Goal: Task Accomplishment & Management: Manage account settings

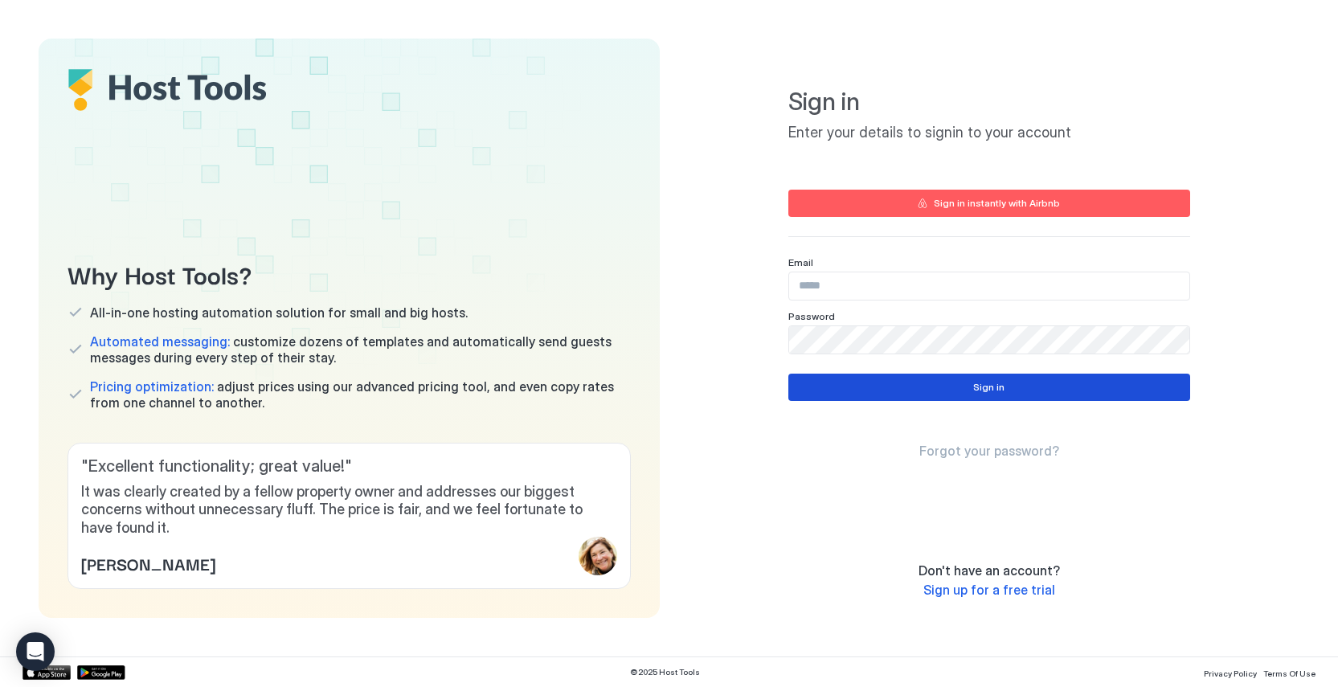
type input "**********"
click at [1004, 392] on button "Sign in" at bounding box center [989, 387] width 402 height 27
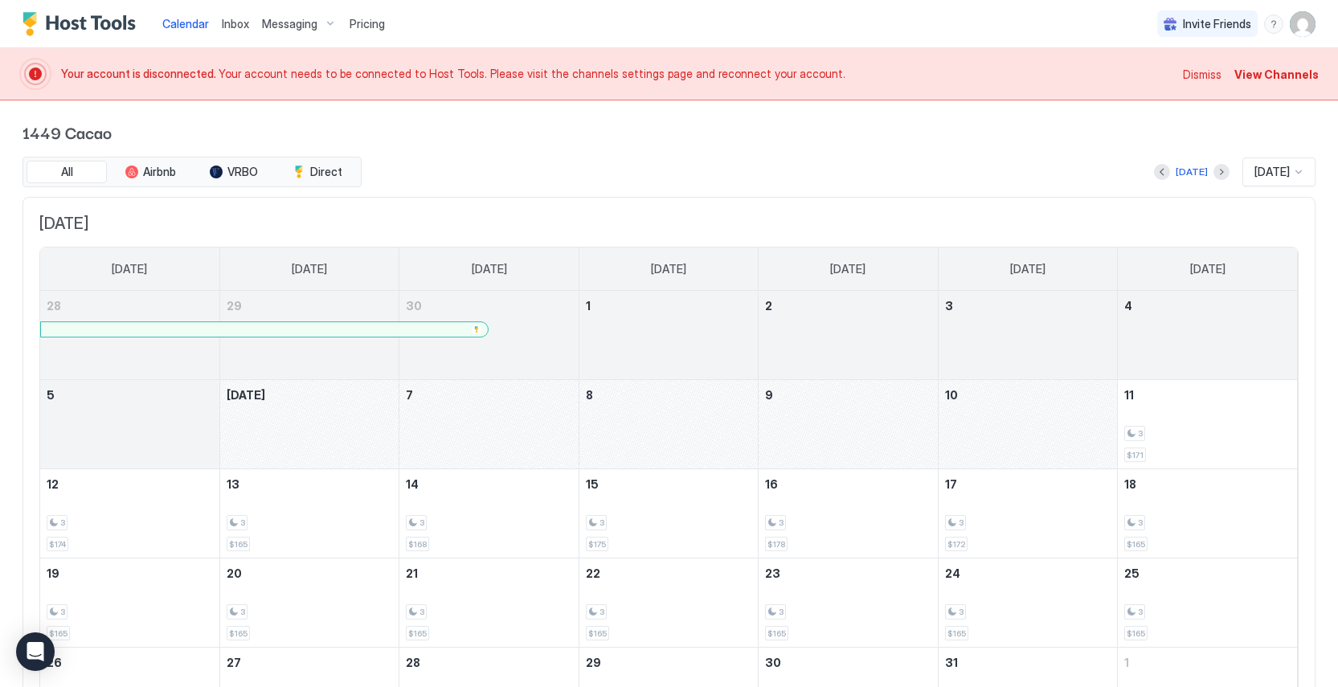
click at [1213, 75] on span "Dismiss" at bounding box center [1201, 74] width 39 height 17
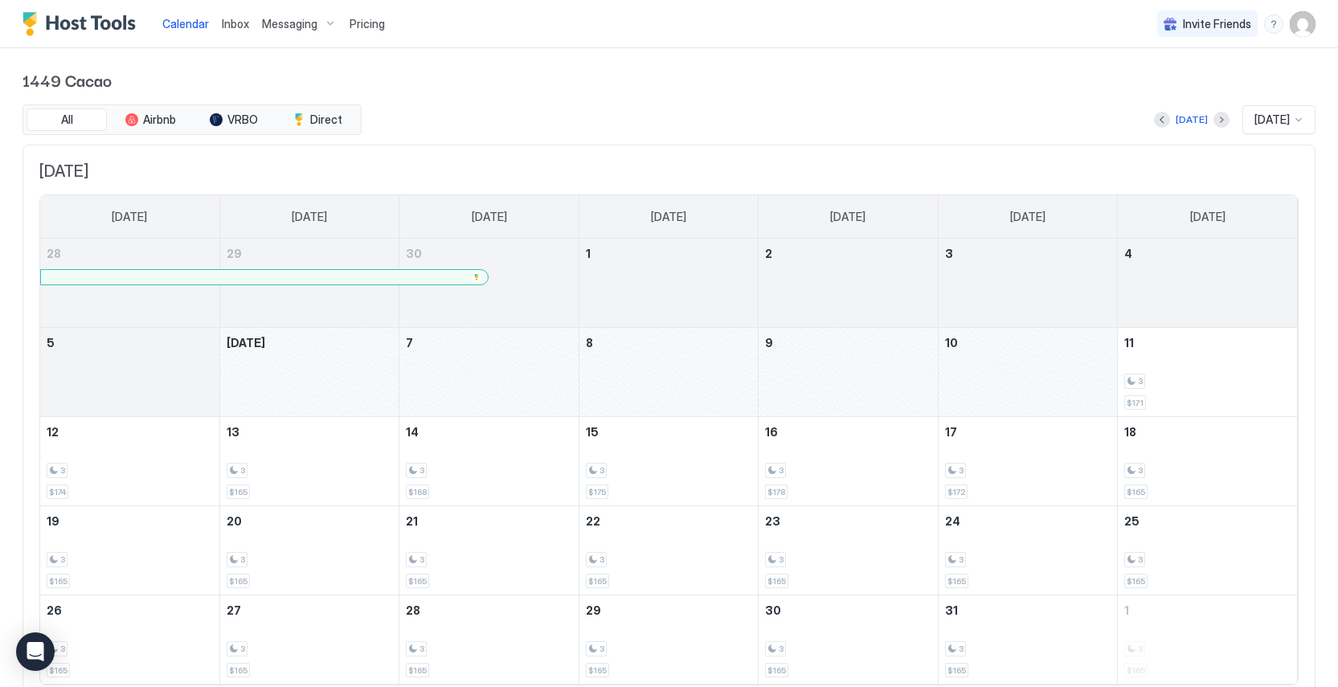
click at [1293, 27] on img "User profile" at bounding box center [1302, 24] width 26 height 26
click at [1178, 95] on div "Settings" at bounding box center [1212, 90] width 204 height 28
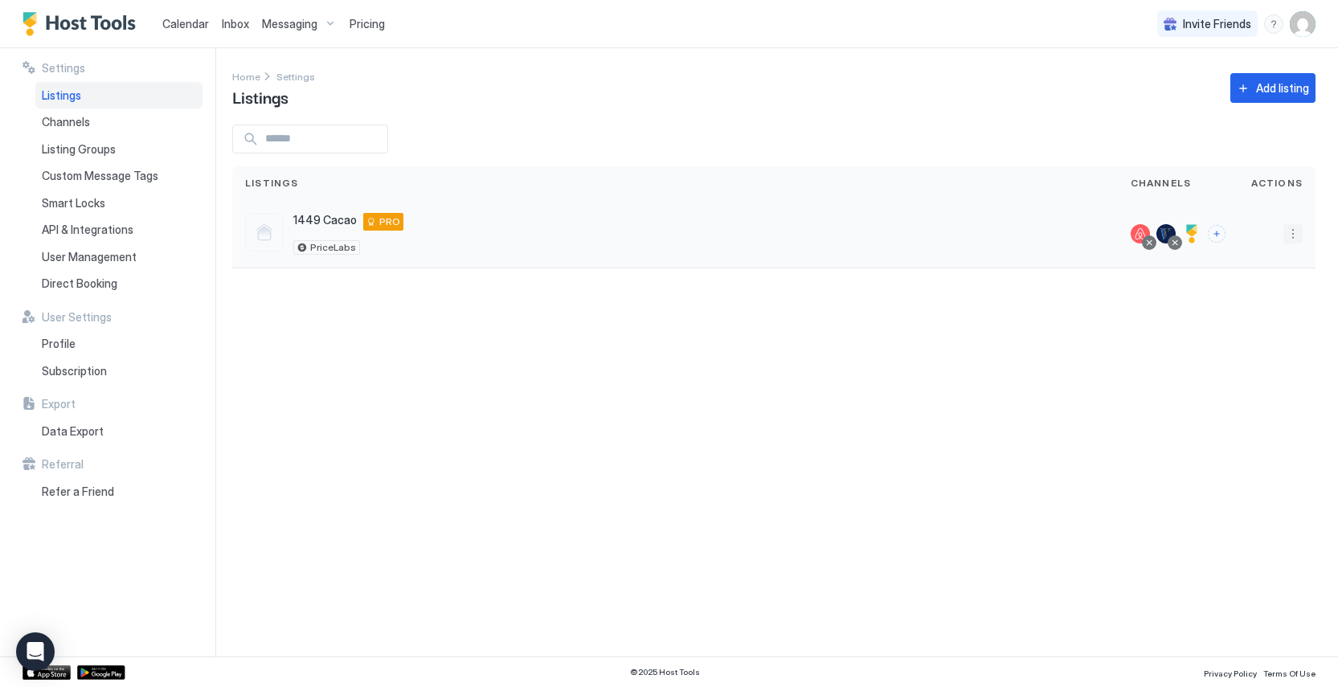
click at [1294, 231] on button "More options" at bounding box center [1292, 233] width 19 height 19
click at [1235, 382] on span "Delete" at bounding box center [1235, 385] width 30 height 12
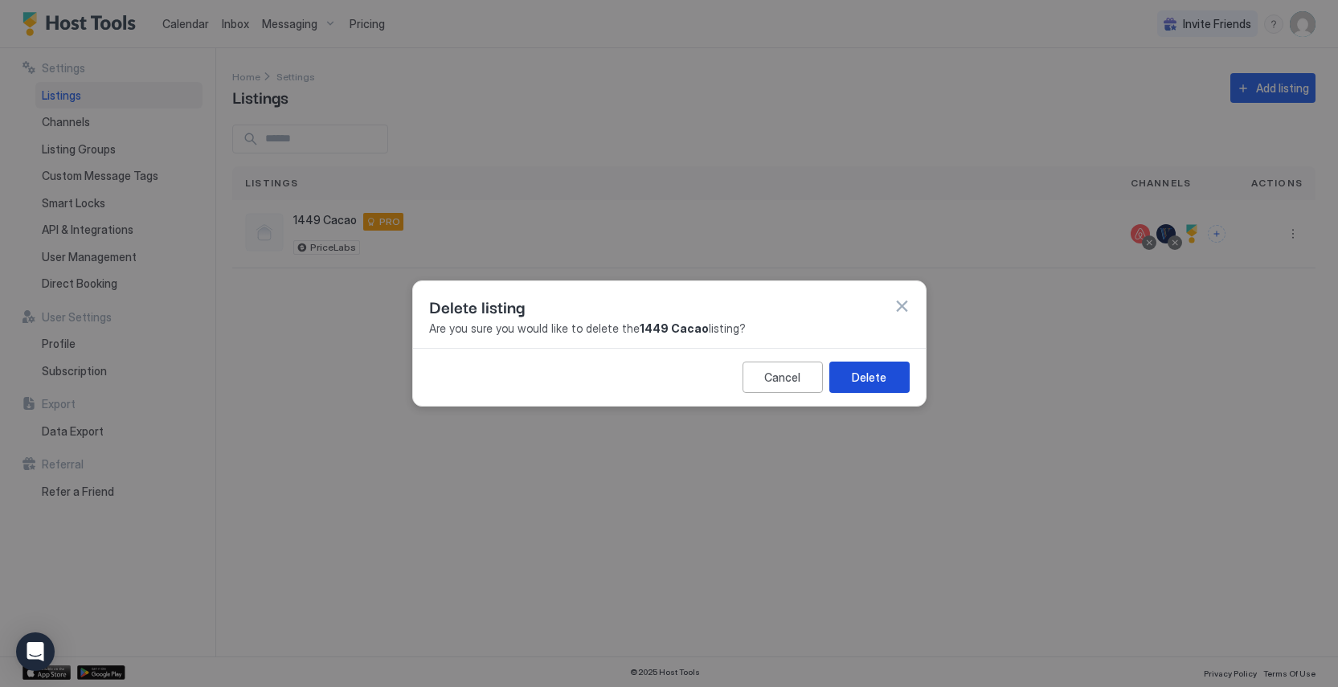
click at [890, 383] on button "Delete" at bounding box center [869, 376] width 80 height 31
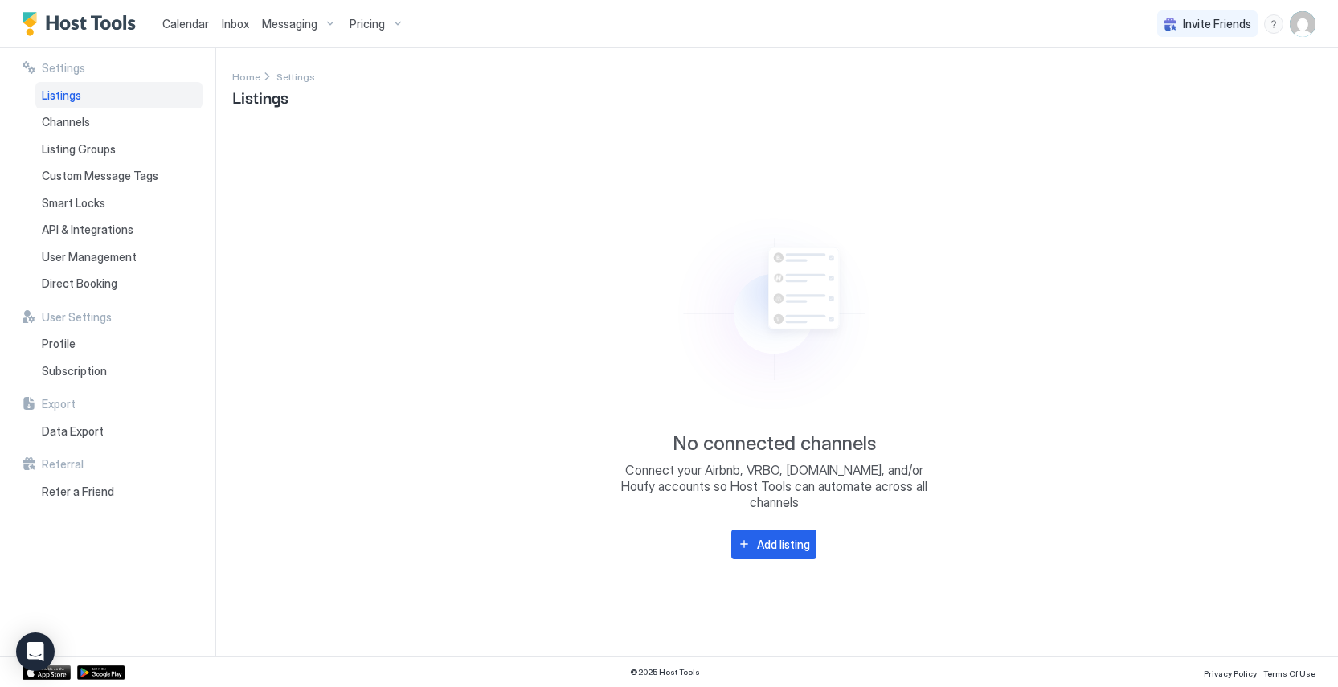
click at [1298, 31] on img "User profile" at bounding box center [1302, 24] width 26 height 26
click at [1203, 95] on div "Settings" at bounding box center [1212, 90] width 204 height 28
click at [84, 374] on span "Subscription" at bounding box center [74, 371] width 65 height 14
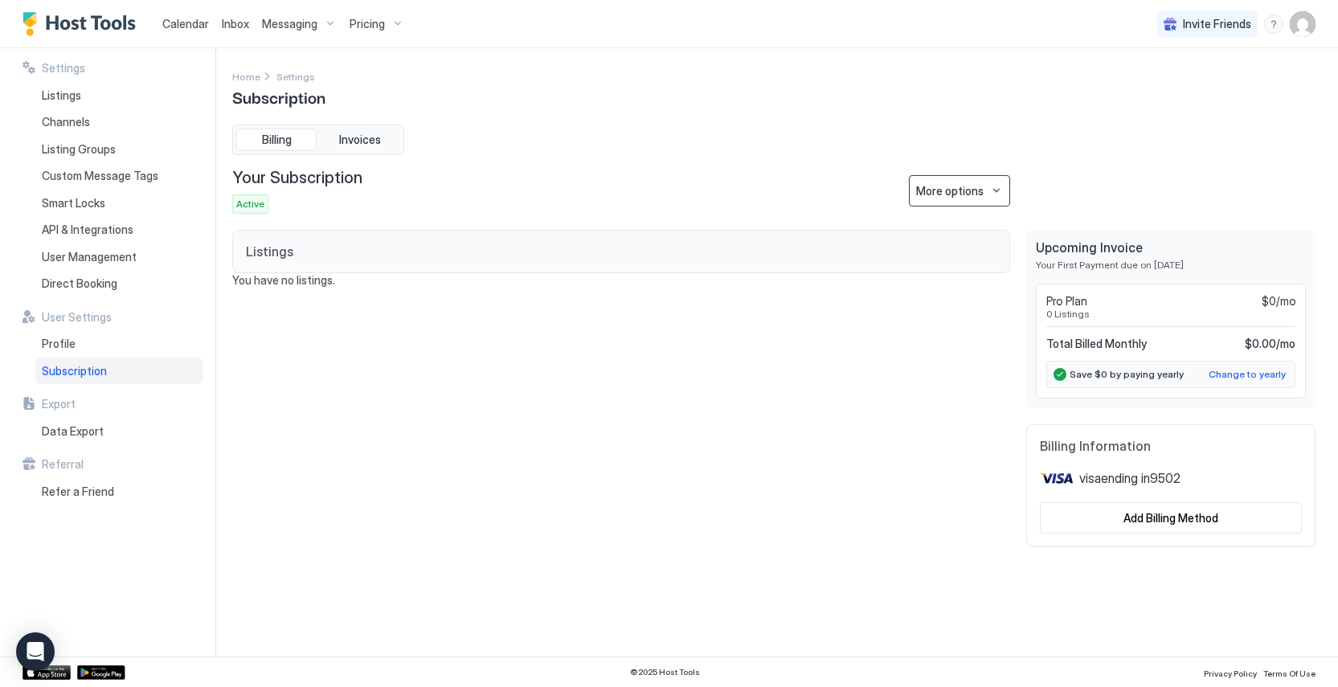
click at [982, 199] on button "More options" at bounding box center [959, 190] width 101 height 31
click at [965, 265] on span "Cancel Subscription" at bounding box center [964, 270] width 94 height 12
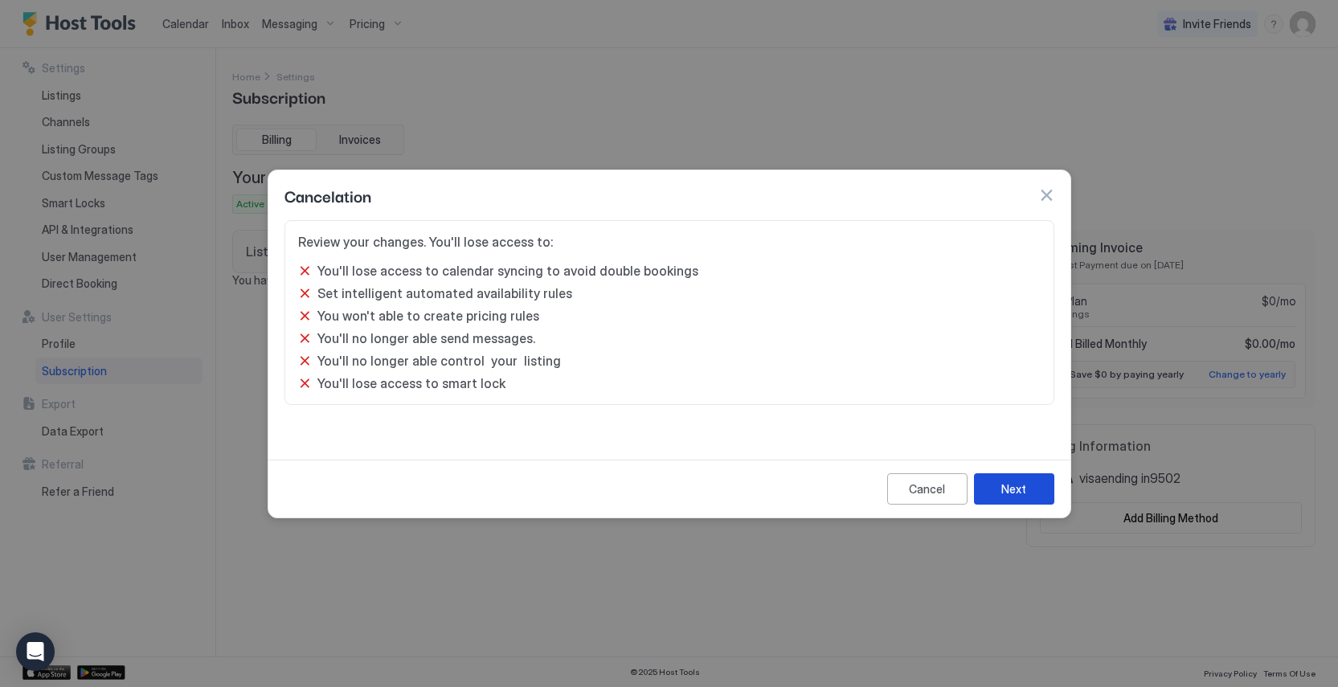
click at [999, 478] on button "Next" at bounding box center [1014, 488] width 80 height 31
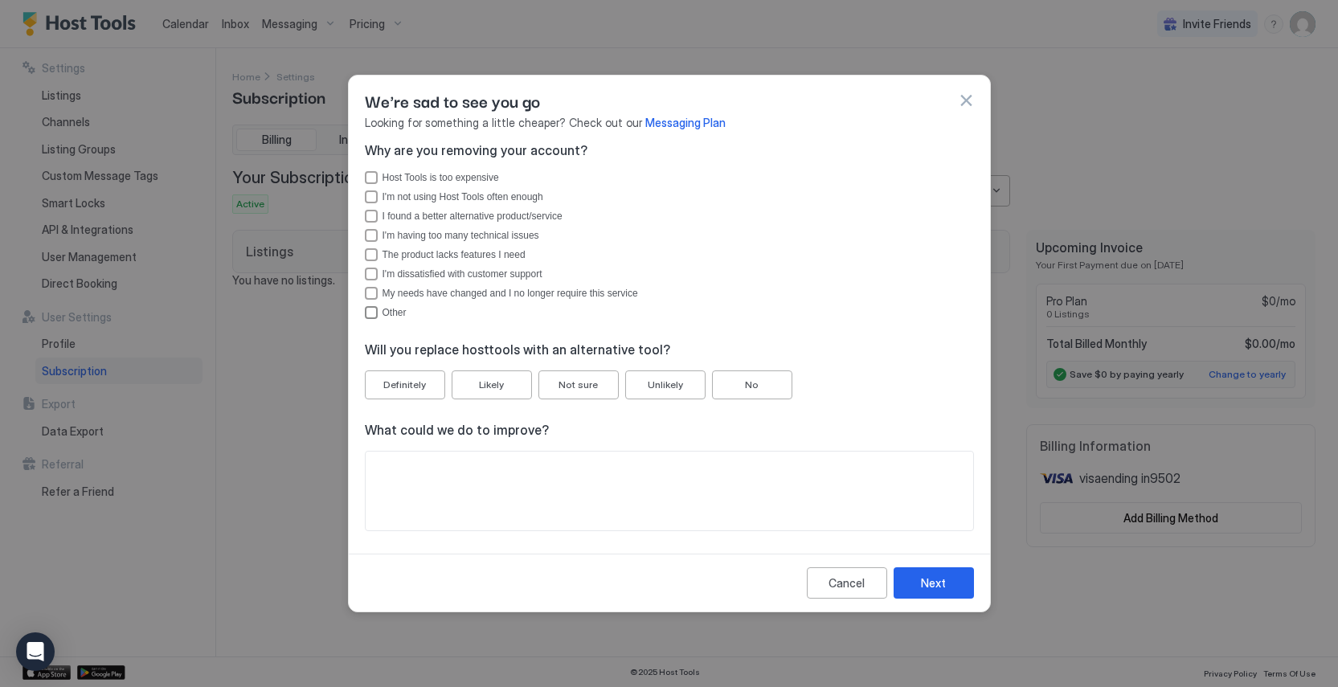
drag, startPoint x: 368, startPoint y: 312, endPoint x: 374, endPoint y: 340, distance: 28.1
click at [368, 312] on div "Other" at bounding box center [371, 312] width 13 height 13
click at [435, 463] on textarea "Input Field" at bounding box center [669, 490] width 607 height 79
type textarea "**********"
click at [785, 386] on button "No" at bounding box center [752, 384] width 80 height 29
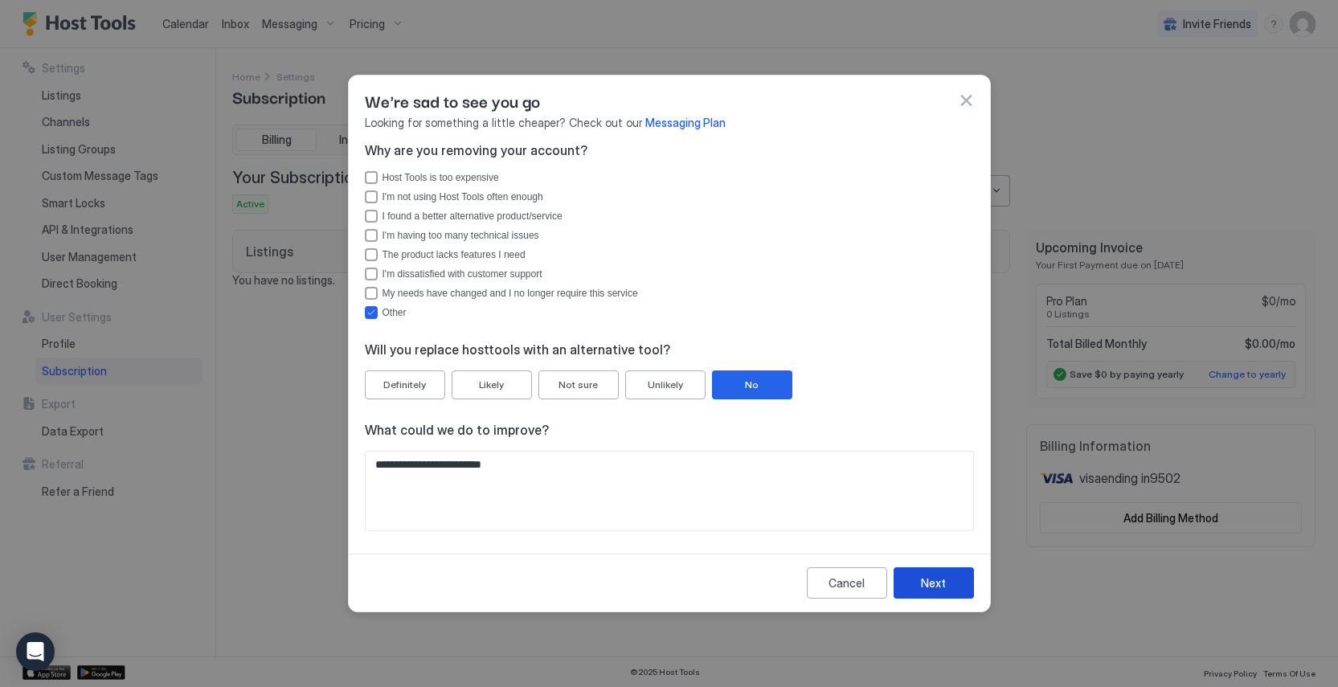
click at [938, 588] on div "Next" at bounding box center [933, 582] width 25 height 17
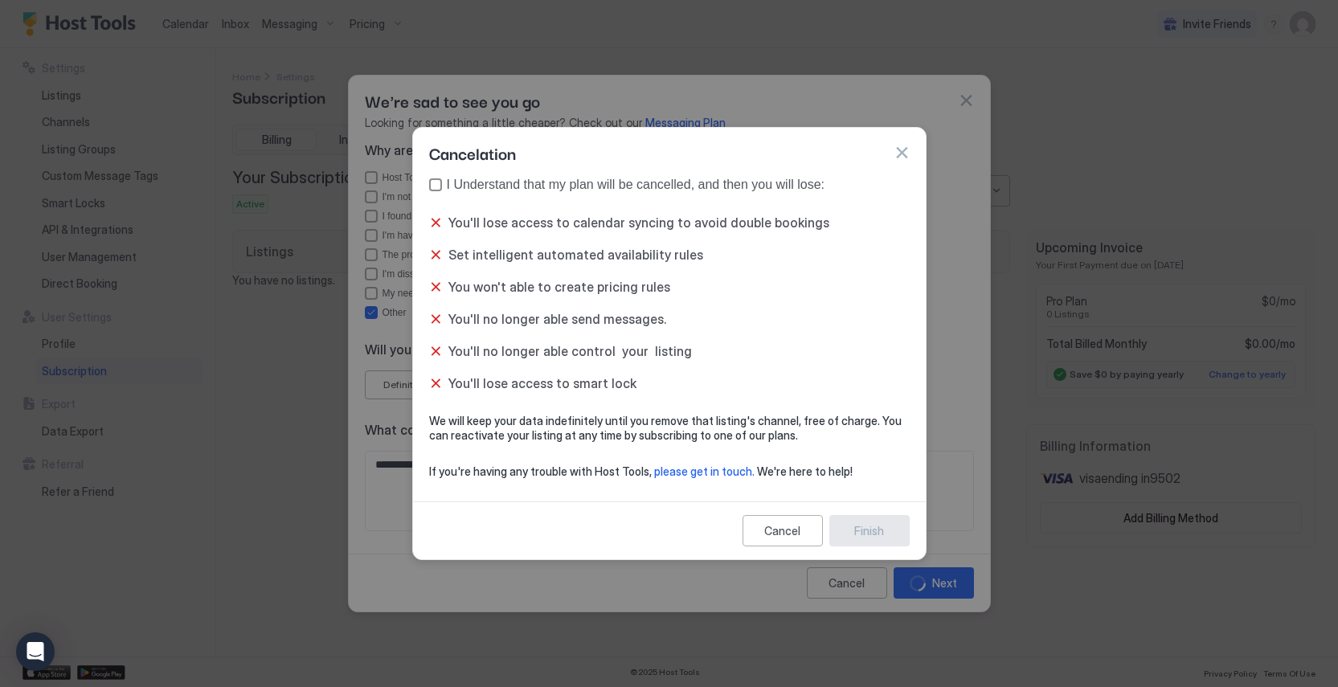
click at [432, 186] on div "true" at bounding box center [435, 184] width 13 height 13
click at [863, 527] on div "Finish" at bounding box center [869, 530] width 30 height 17
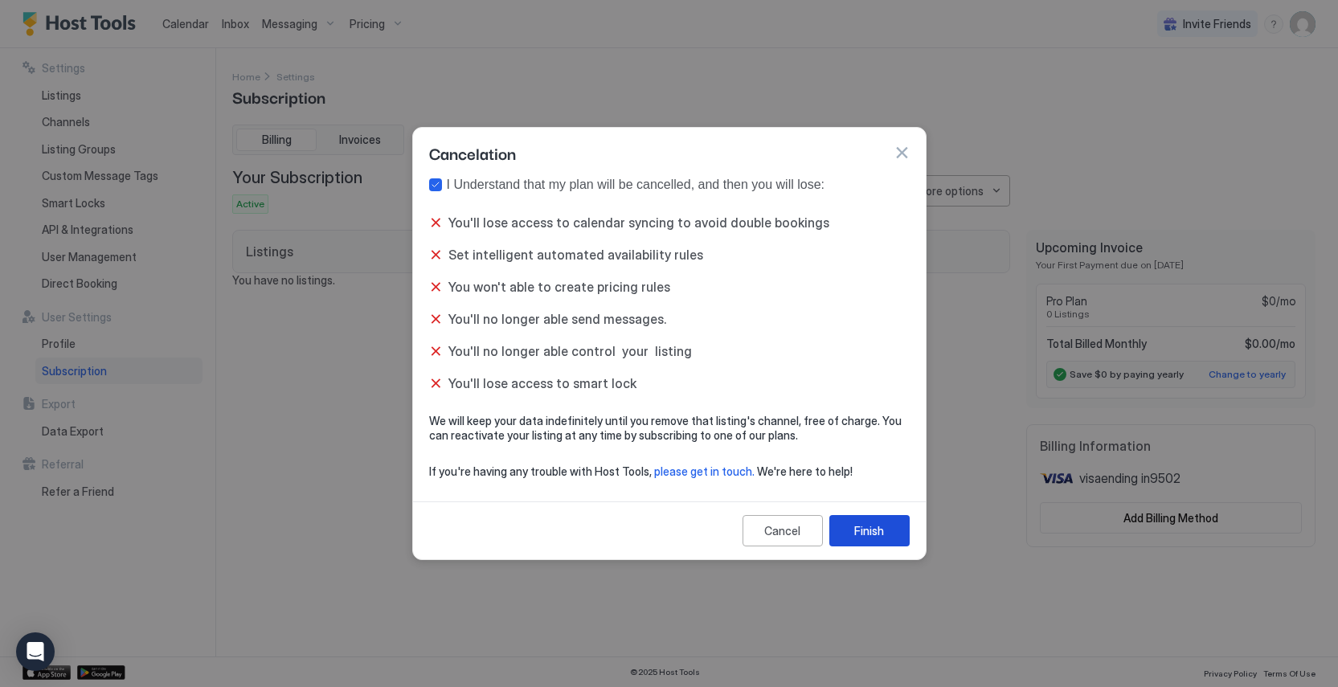
click at [863, 527] on div "Finish" at bounding box center [869, 530] width 30 height 17
click at [873, 535] on div "Finish" at bounding box center [869, 530] width 30 height 17
click at [903, 152] on button "button" at bounding box center [901, 153] width 16 height 16
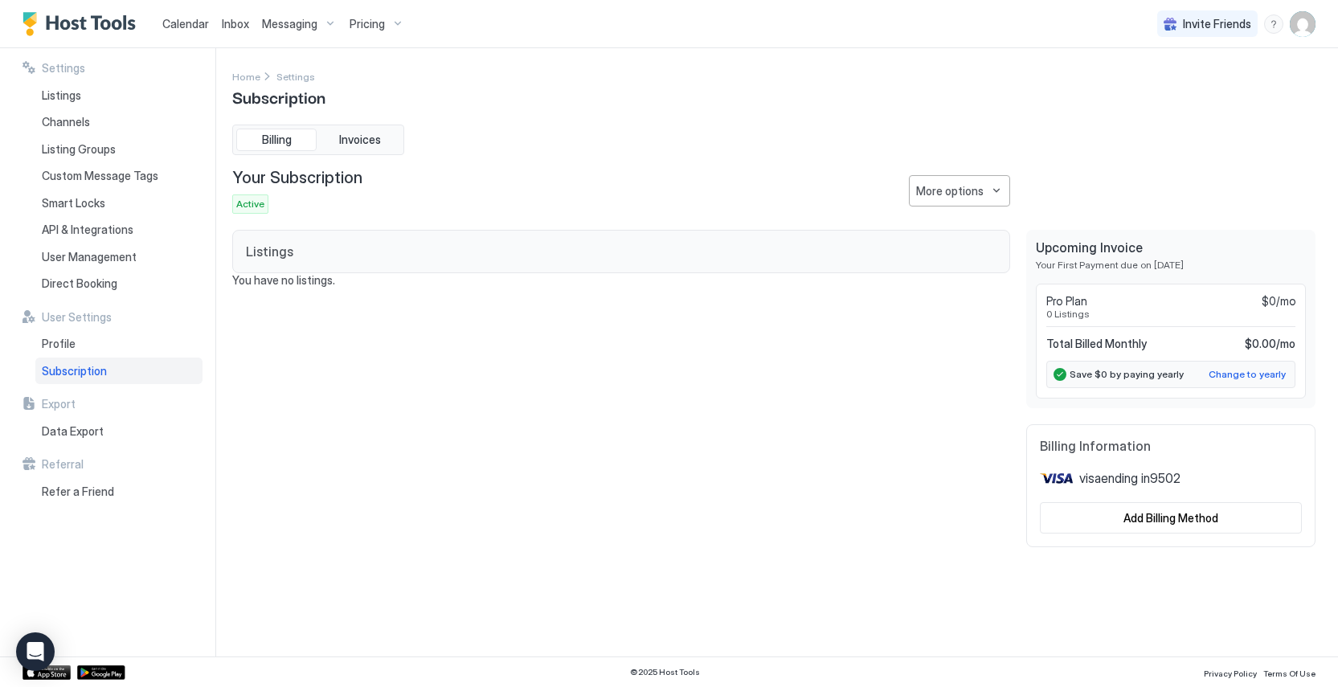
click at [96, 370] on span "Subscription" at bounding box center [74, 371] width 65 height 14
click at [980, 196] on div "More options" at bounding box center [949, 190] width 67 height 17
click at [962, 269] on span "Cancel Subscription" at bounding box center [964, 270] width 94 height 12
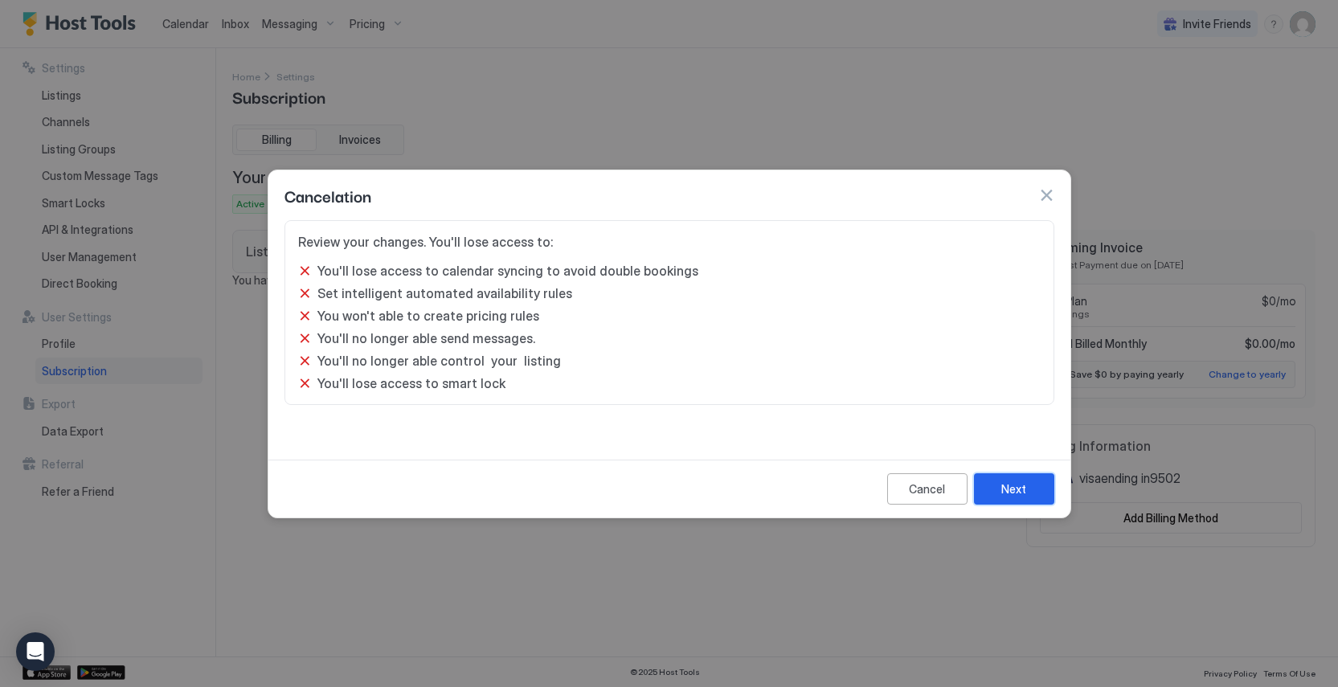
click at [1019, 482] on div "Next" at bounding box center [1013, 488] width 25 height 17
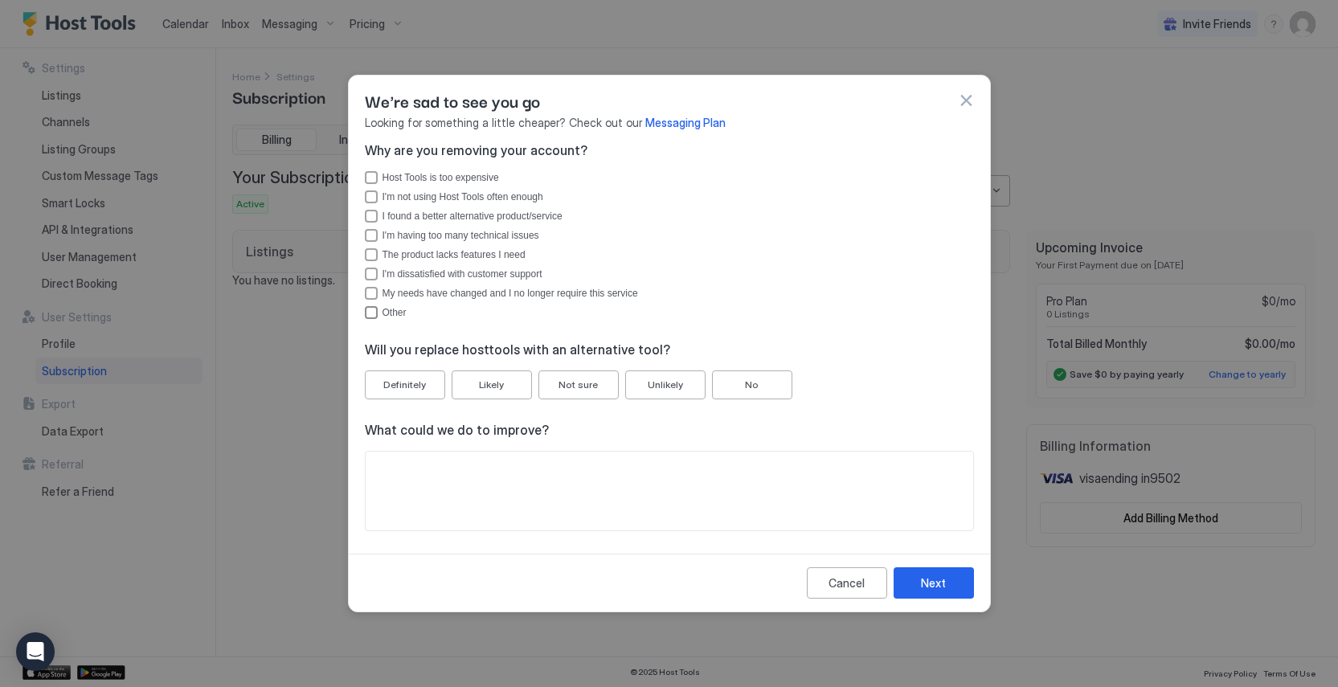
click at [373, 311] on div "Other" at bounding box center [371, 312] width 13 height 13
drag, startPoint x: 761, startPoint y: 387, endPoint x: 724, endPoint y: 420, distance: 49.5
click at [761, 387] on button "No" at bounding box center [752, 384] width 80 height 29
click at [664, 455] on textarea "Input Field" at bounding box center [669, 490] width 607 height 79
type textarea "*******"
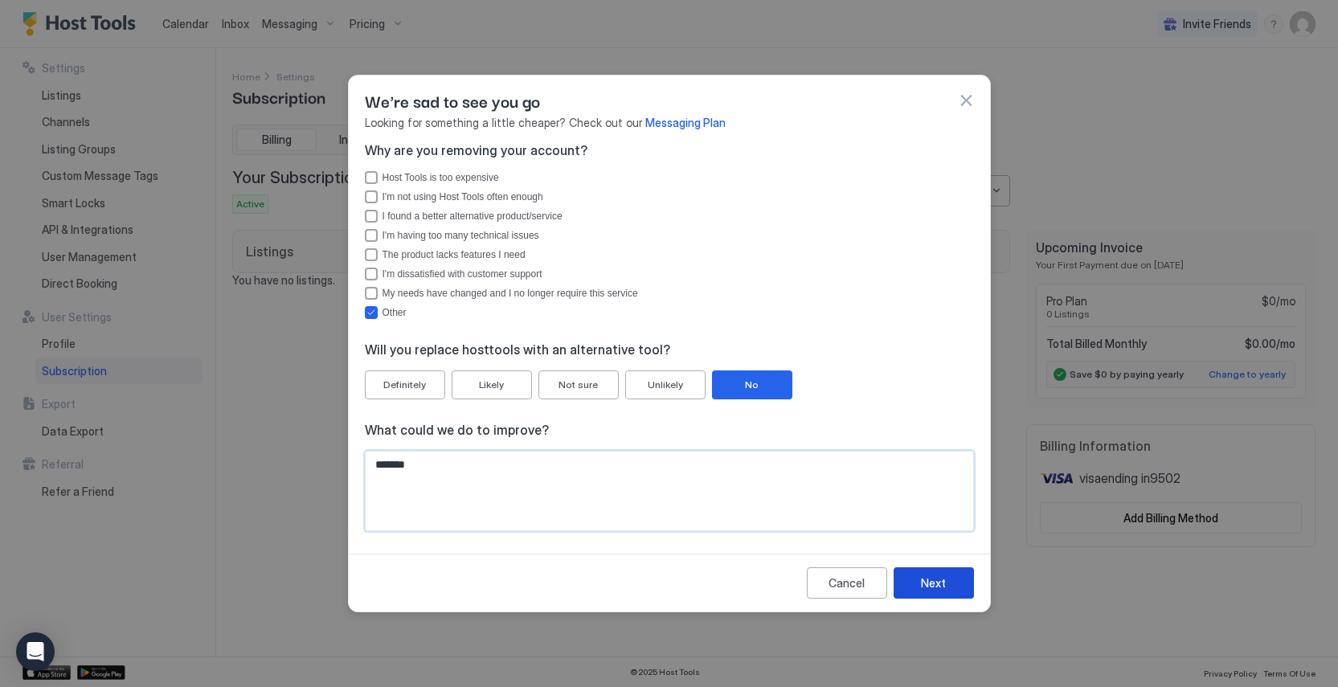
click at [938, 590] on div "Next" at bounding box center [933, 582] width 25 height 17
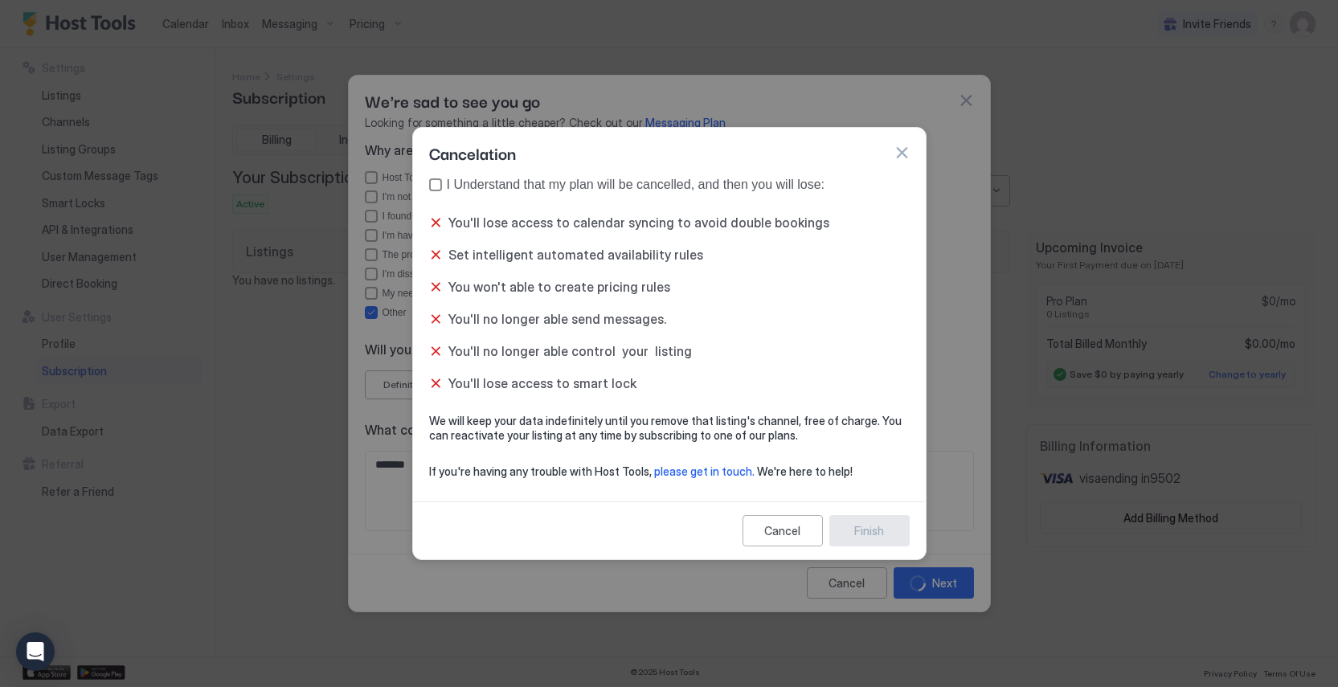
click at [439, 186] on div "true" at bounding box center [435, 184] width 13 height 13
click at [884, 539] on button "Finish" at bounding box center [869, 530] width 80 height 31
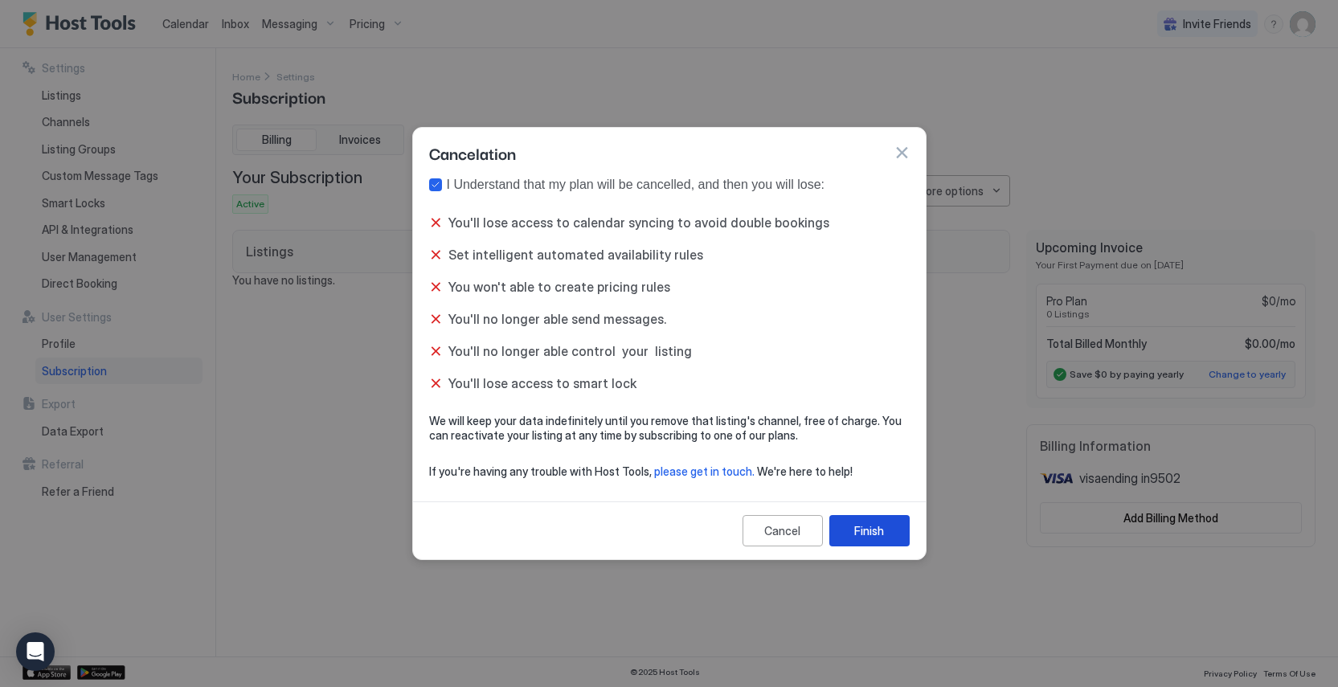
click at [885, 539] on button "Finish" at bounding box center [869, 530] width 80 height 31
click at [874, 535] on div "Finish" at bounding box center [869, 530] width 30 height 17
click at [875, 535] on div "Finish" at bounding box center [869, 530] width 30 height 17
click at [903, 150] on button "button" at bounding box center [901, 153] width 16 height 16
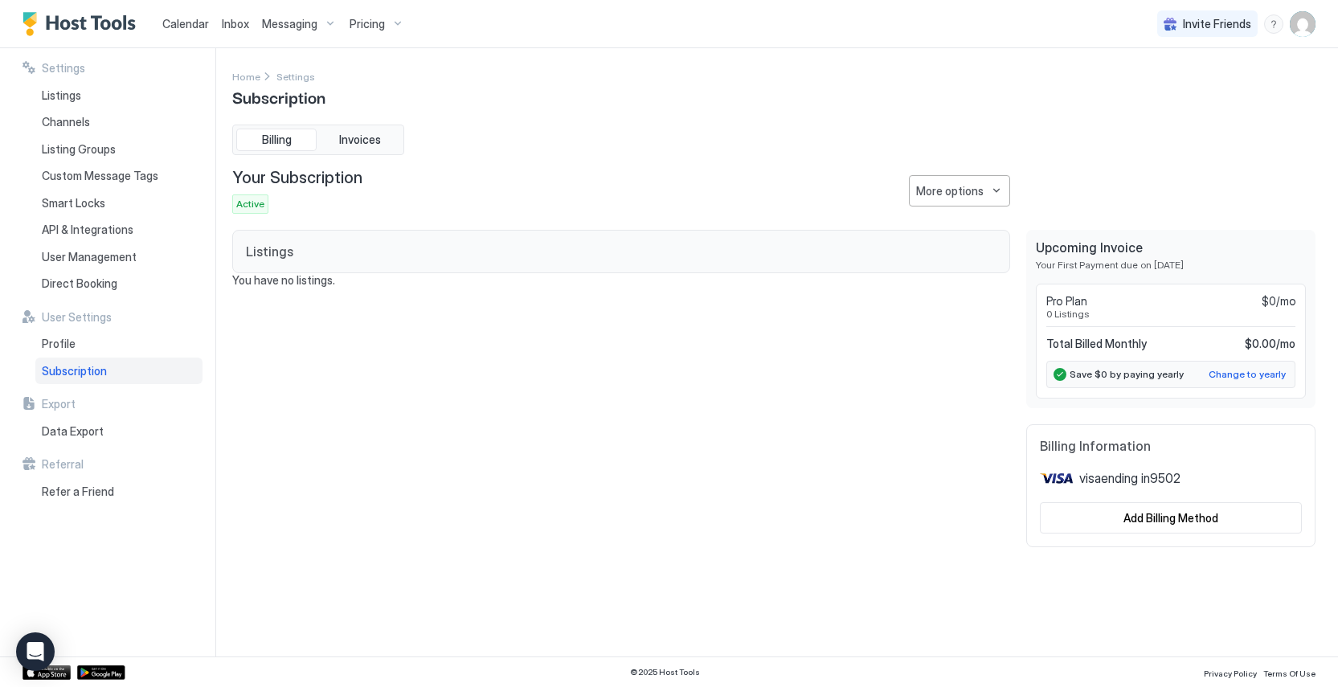
click at [1272, 27] on div "menu" at bounding box center [1273, 23] width 19 height 19
click at [1179, 126] on div "Contact us" at bounding box center [1179, 131] width 191 height 14
click at [1276, 25] on div "menu" at bounding box center [1273, 23] width 19 height 19
